Goal: Check status: Check status

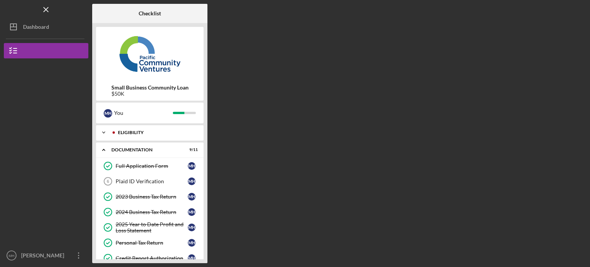
click at [134, 133] on div "Eligibility" at bounding box center [156, 132] width 76 height 5
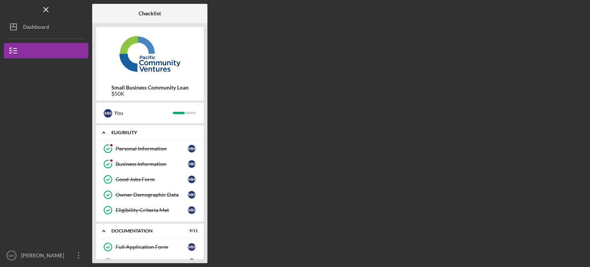
click at [123, 133] on div "Eligibility" at bounding box center [152, 132] width 83 height 5
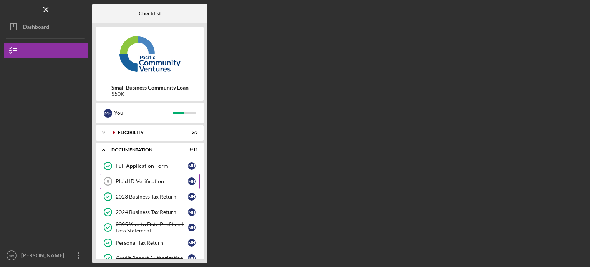
click at [141, 184] on link "Plaid ID Verification 6 Plaid ID Verification M H" at bounding box center [150, 181] width 100 height 15
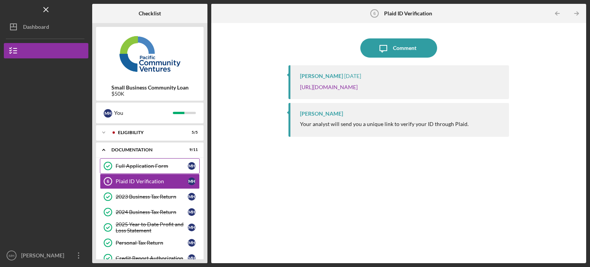
scroll to position [108, 0]
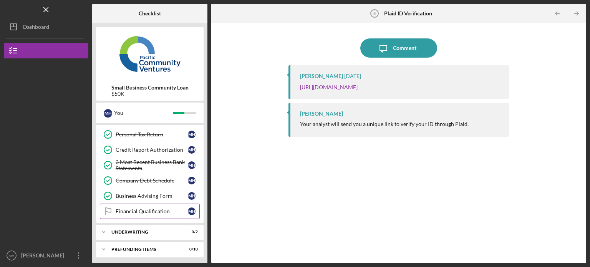
click at [161, 209] on div "Financial Qualification" at bounding box center [152, 211] width 72 height 6
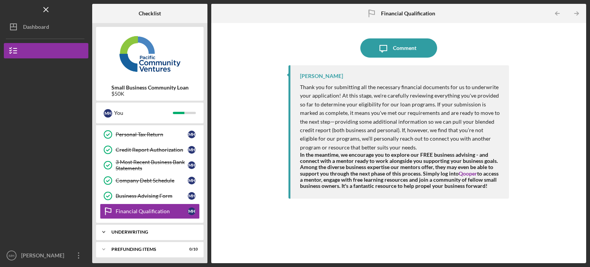
drag, startPoint x: 168, startPoint y: 230, endPoint x: 192, endPoint y: 217, distance: 27.5
click at [168, 230] on div "Underwriting" at bounding box center [144, 232] width 67 height 5
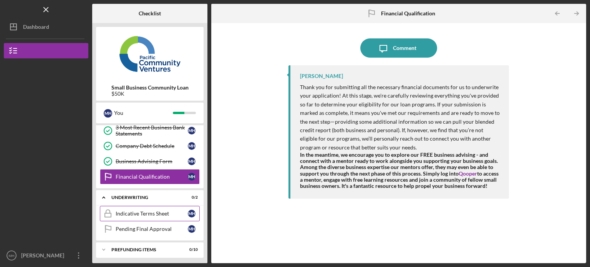
click at [157, 211] on div "Indicative Terms Sheet" at bounding box center [152, 214] width 72 height 6
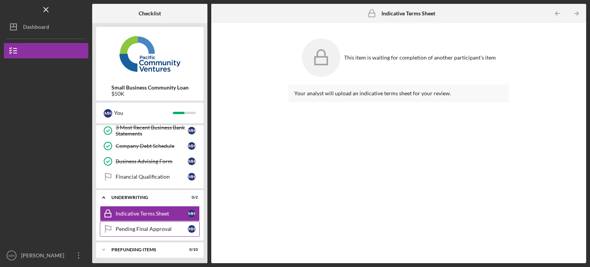
click at [155, 222] on link "Pending Final Approval Pending Final Approval M H" at bounding box center [150, 228] width 100 height 15
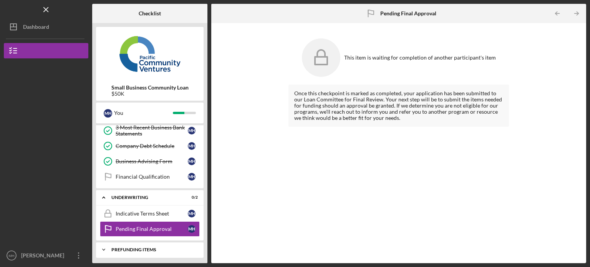
click at [149, 247] on div "Prefunding Items" at bounding box center [152, 249] width 83 height 5
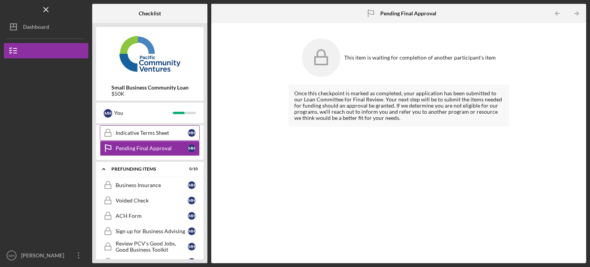
scroll to position [220, 0]
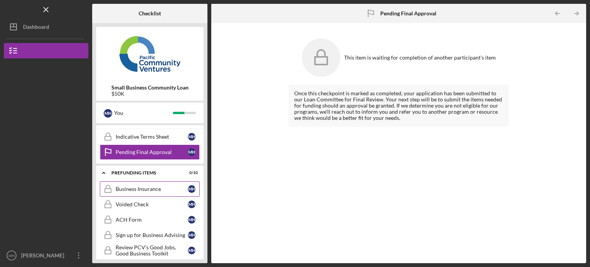
click at [156, 187] on div "Business Insurance" at bounding box center [152, 189] width 72 height 6
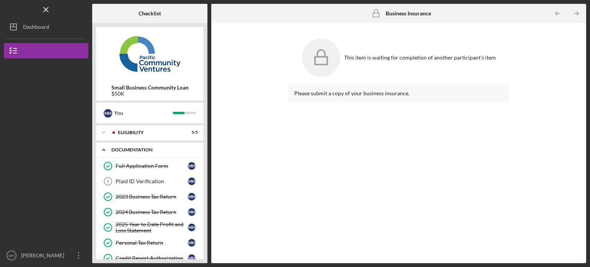
click at [101, 147] on icon "Icon/Expander" at bounding box center [103, 149] width 15 height 15
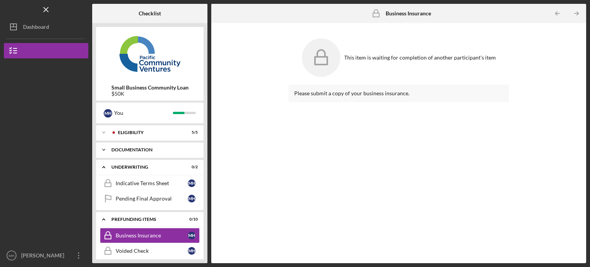
click at [105, 149] on icon "Icon/Expander" at bounding box center [103, 149] width 15 height 15
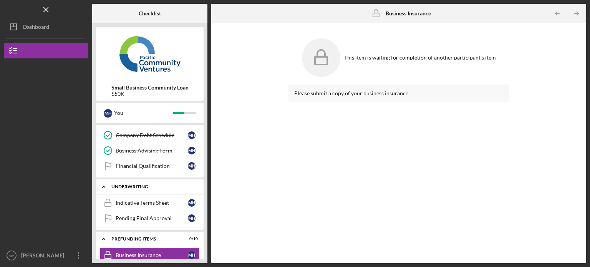
scroll to position [77, 0]
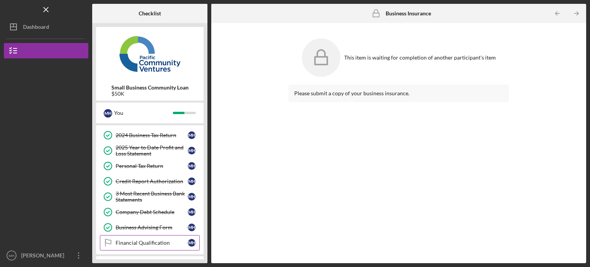
click at [164, 240] on div "Financial Qualification" at bounding box center [152, 243] width 72 height 6
